Goal: Information Seeking & Learning: Learn about a topic

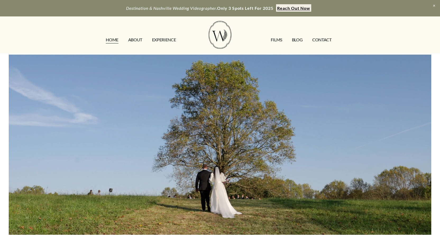
click at [277, 40] on link "FILMS" at bounding box center [276, 39] width 11 height 8
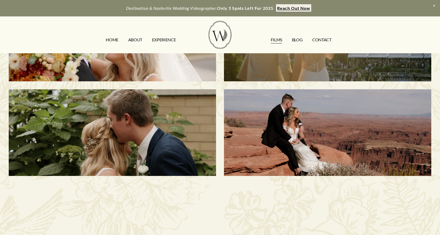
scroll to position [266, 0]
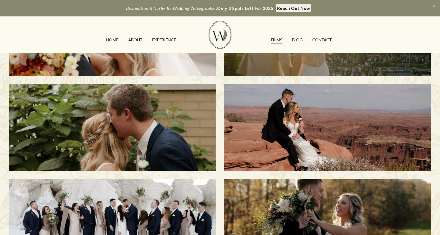
click at [316, 54] on div "Dean & Sani | Franklin, TN" at bounding box center [327, 33] width 207 height 87
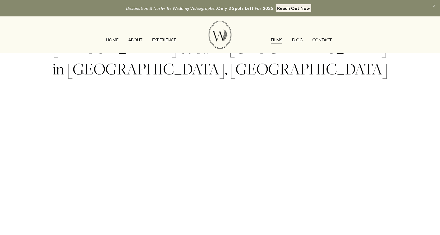
scroll to position [30, 0]
click at [35, 149] on div "Dean & Sani | Graystone Quarry in Franklin, TN" at bounding box center [220, 138] width 440 height 230
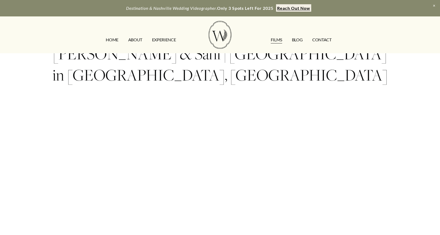
scroll to position [23, 0]
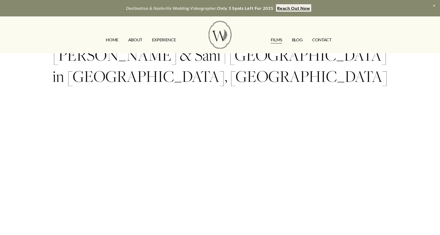
click at [164, 44] on link "EXPERIENCE" at bounding box center [164, 39] width 24 height 8
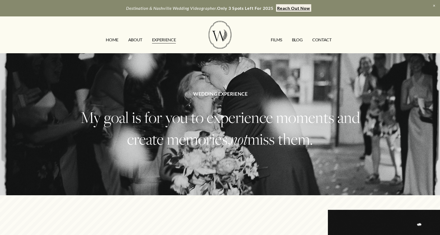
scroll to position [0, 0]
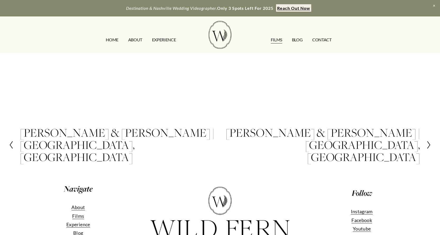
scroll to position [179, 0]
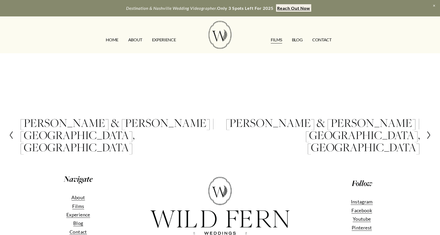
click at [158, 41] on link "EXPERIENCE" at bounding box center [164, 39] width 24 height 8
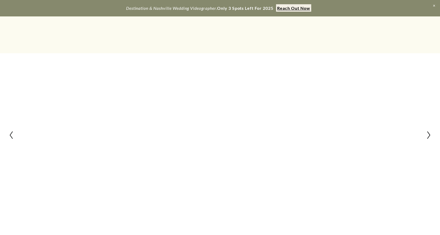
scroll to position [179, 0]
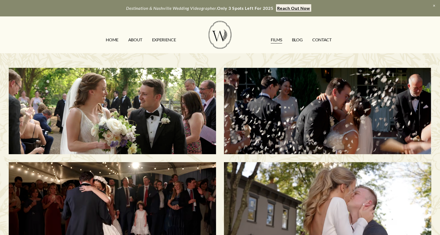
scroll to position [266, 0]
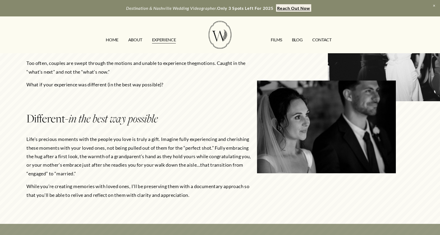
scroll to position [229, 0]
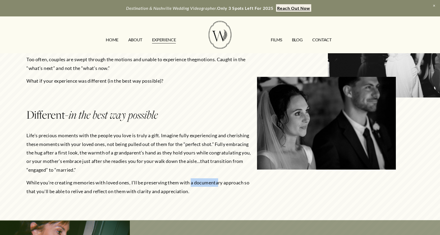
drag, startPoint x: 192, startPoint y: 183, endPoint x: 224, endPoint y: 183, distance: 31.2
click at [224, 183] on p "While you’re creating memories with loved ones, I’ll be preserving them with a …" at bounding box center [139, 186] width 227 height 17
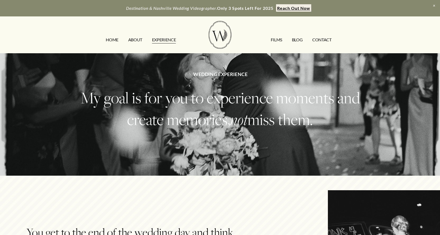
scroll to position [0, 0]
